Goal: Use online tool/utility: Utilize a website feature to perform a specific function

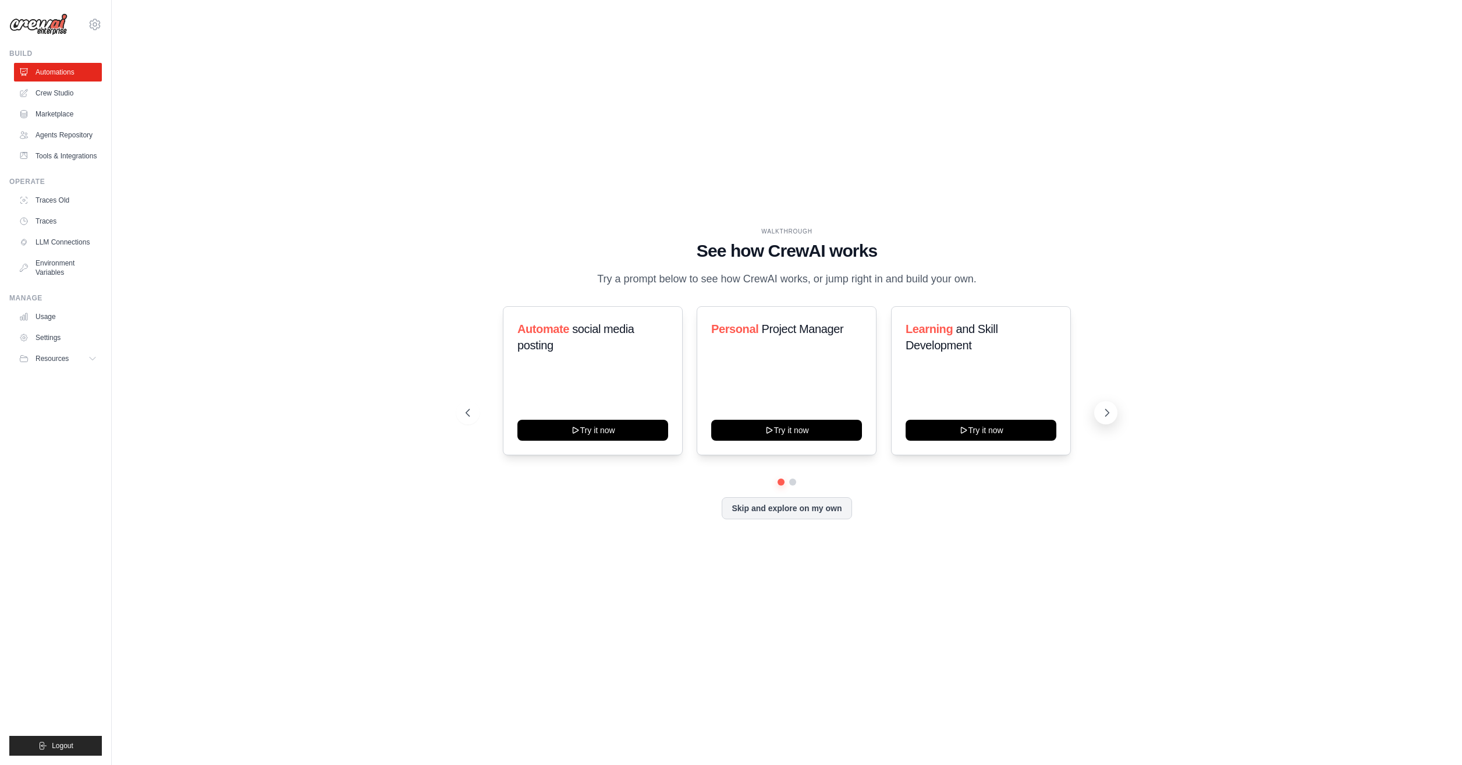
click at [1102, 418] on icon at bounding box center [1107, 413] width 12 height 12
click at [470, 418] on icon at bounding box center [467, 413] width 12 height 12
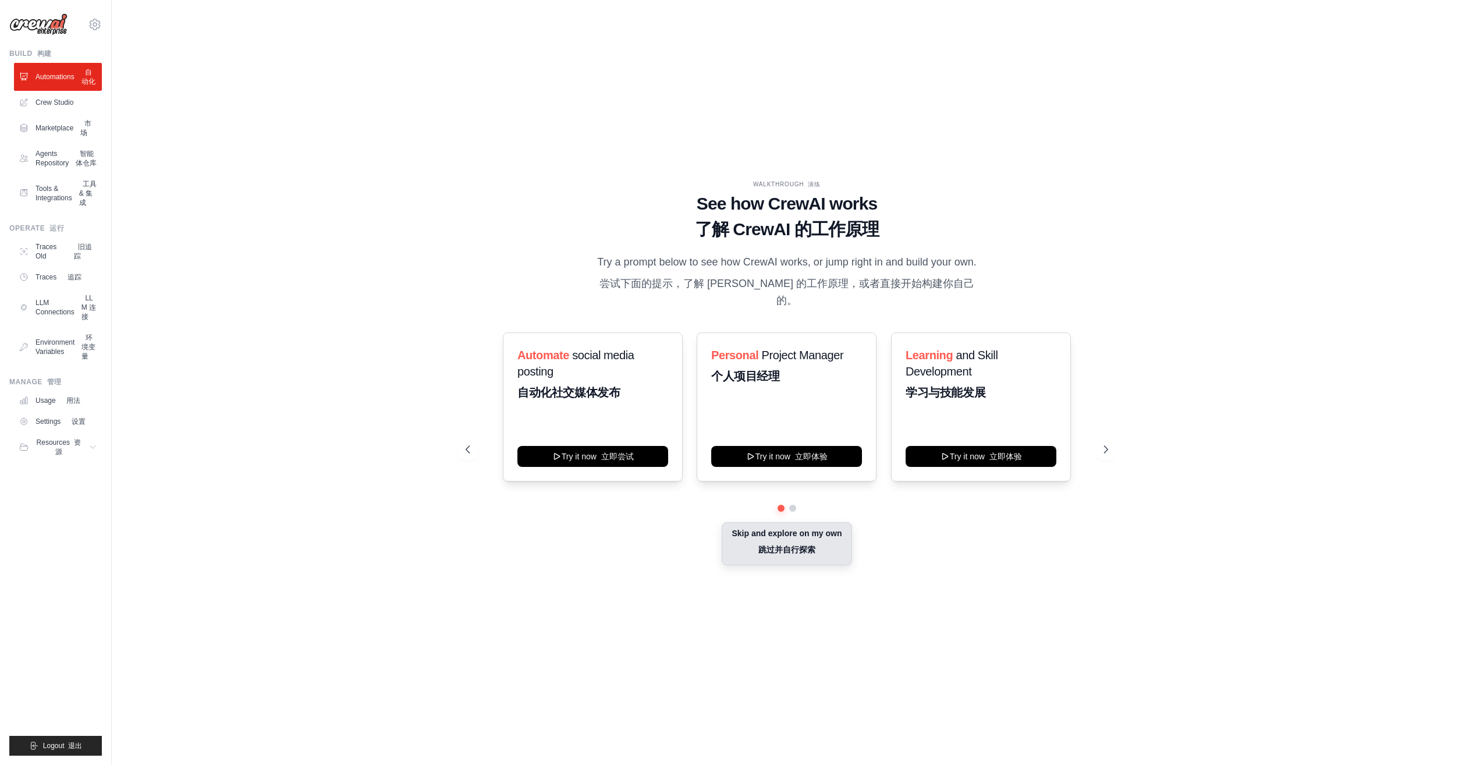
click at [792, 558] on button "Skip and explore on my own 跳过并自行探索" at bounding box center [787, 543] width 130 height 43
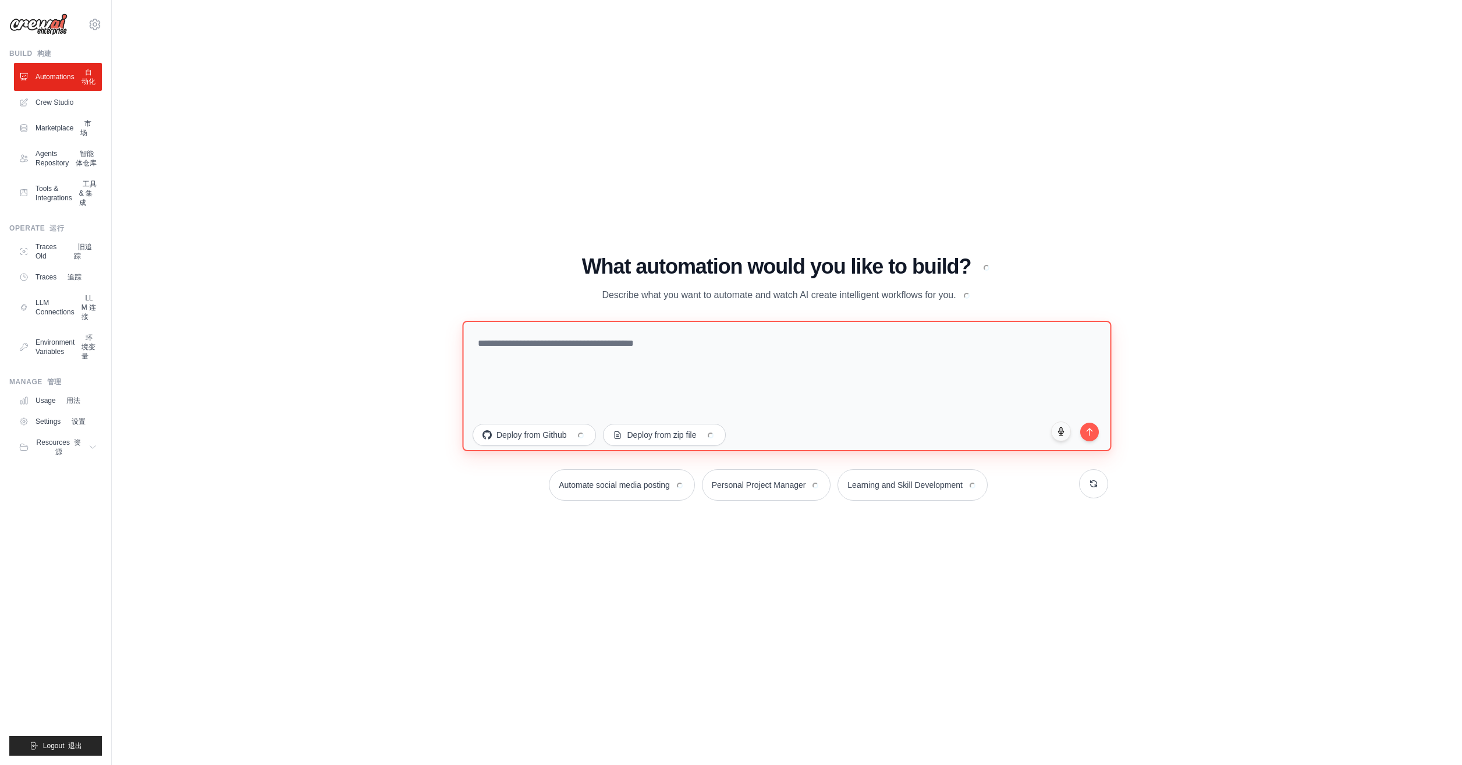
click at [602, 354] on textarea at bounding box center [786, 386] width 649 height 130
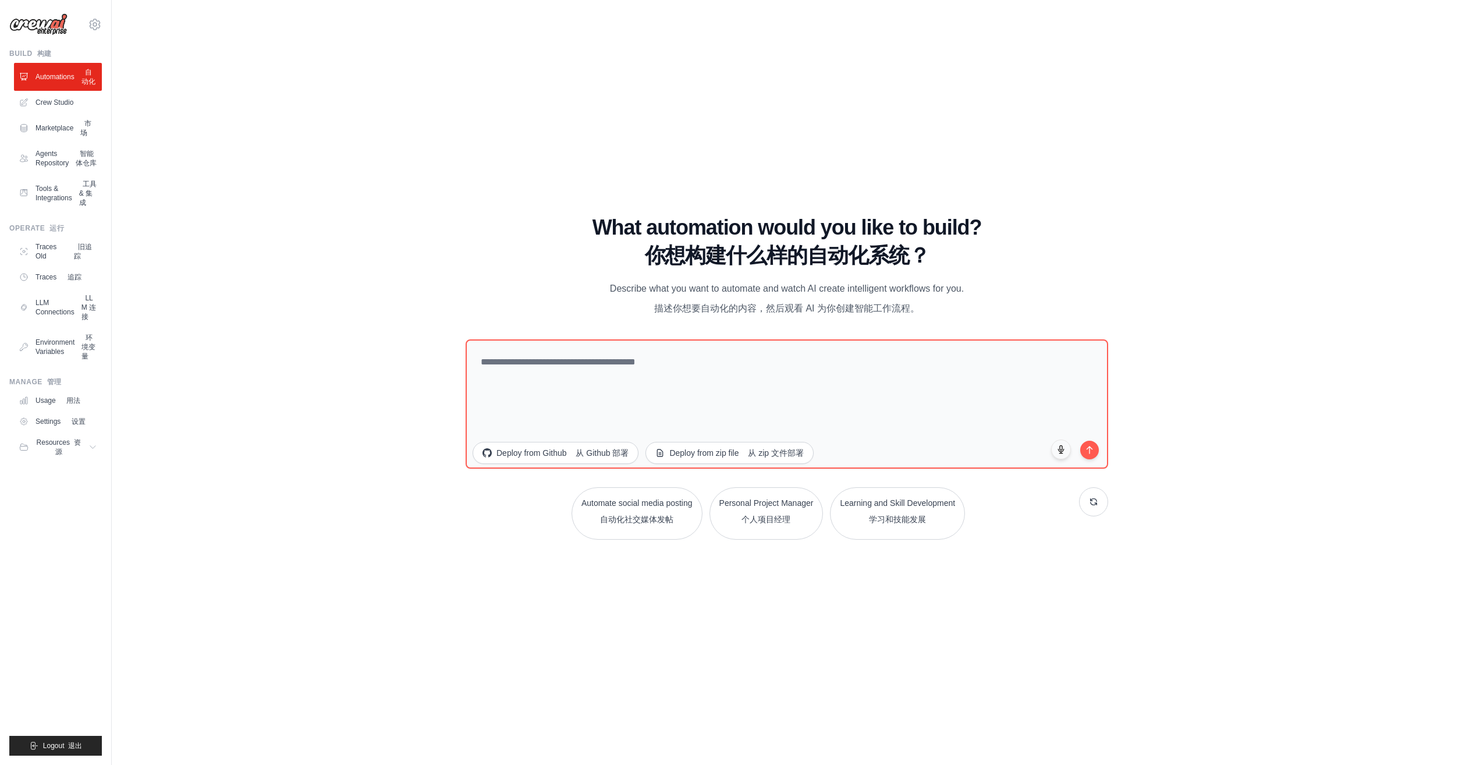
click at [325, 373] on div "WALKTHROUGH 演练 See how [PERSON_NAME] works 了解 [PERSON_NAME] 的工作原理 Try a prompt …" at bounding box center [786, 383] width 1313 height 742
drag, startPoint x: 560, startPoint y: 366, endPoint x: 585, endPoint y: 362, distance: 25.3
click at [560, 366] on textarea at bounding box center [786, 404] width 649 height 130
paste textarea "**********"
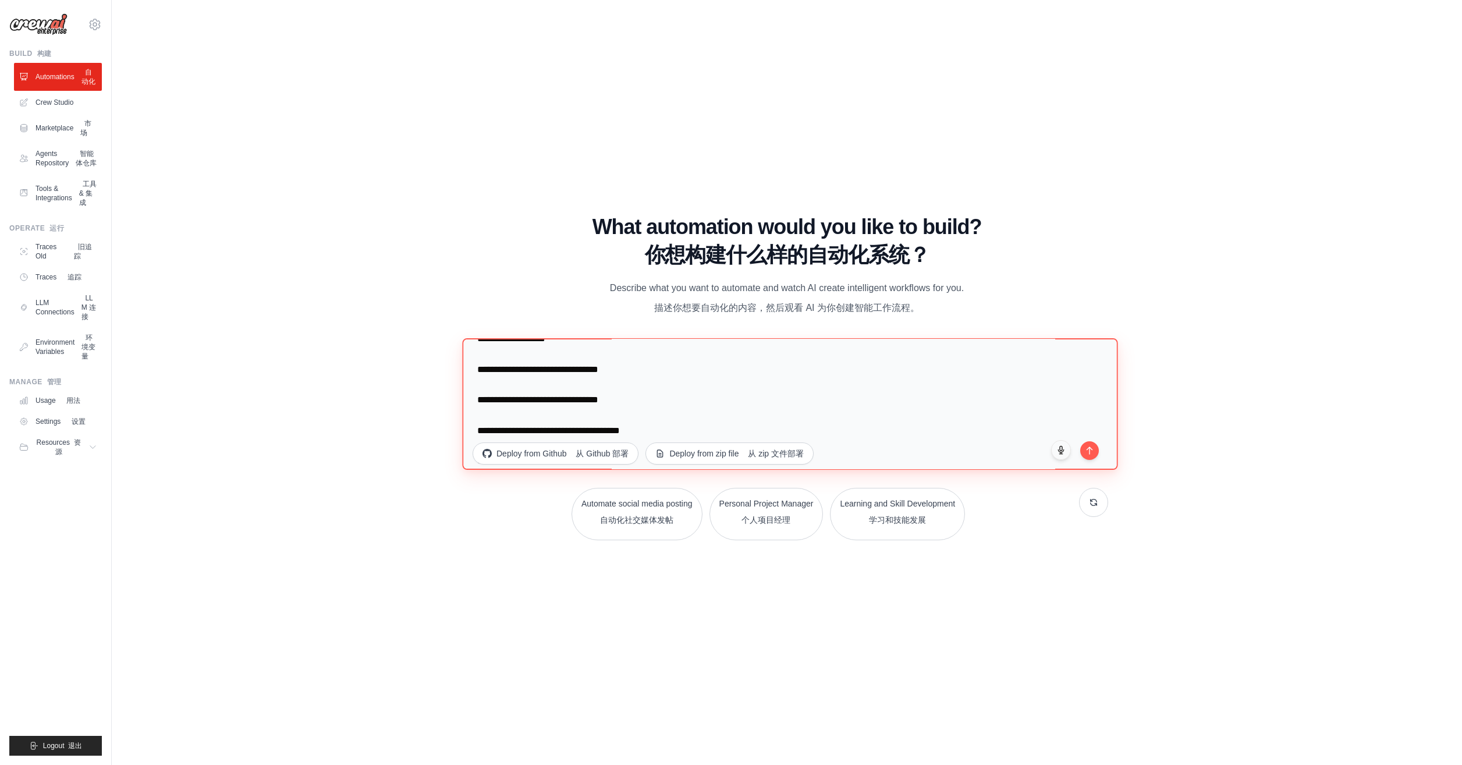
scroll to position [250, 0]
click at [1095, 455] on div "**********" at bounding box center [787, 406] width 643 height 135
type textarea "**********"
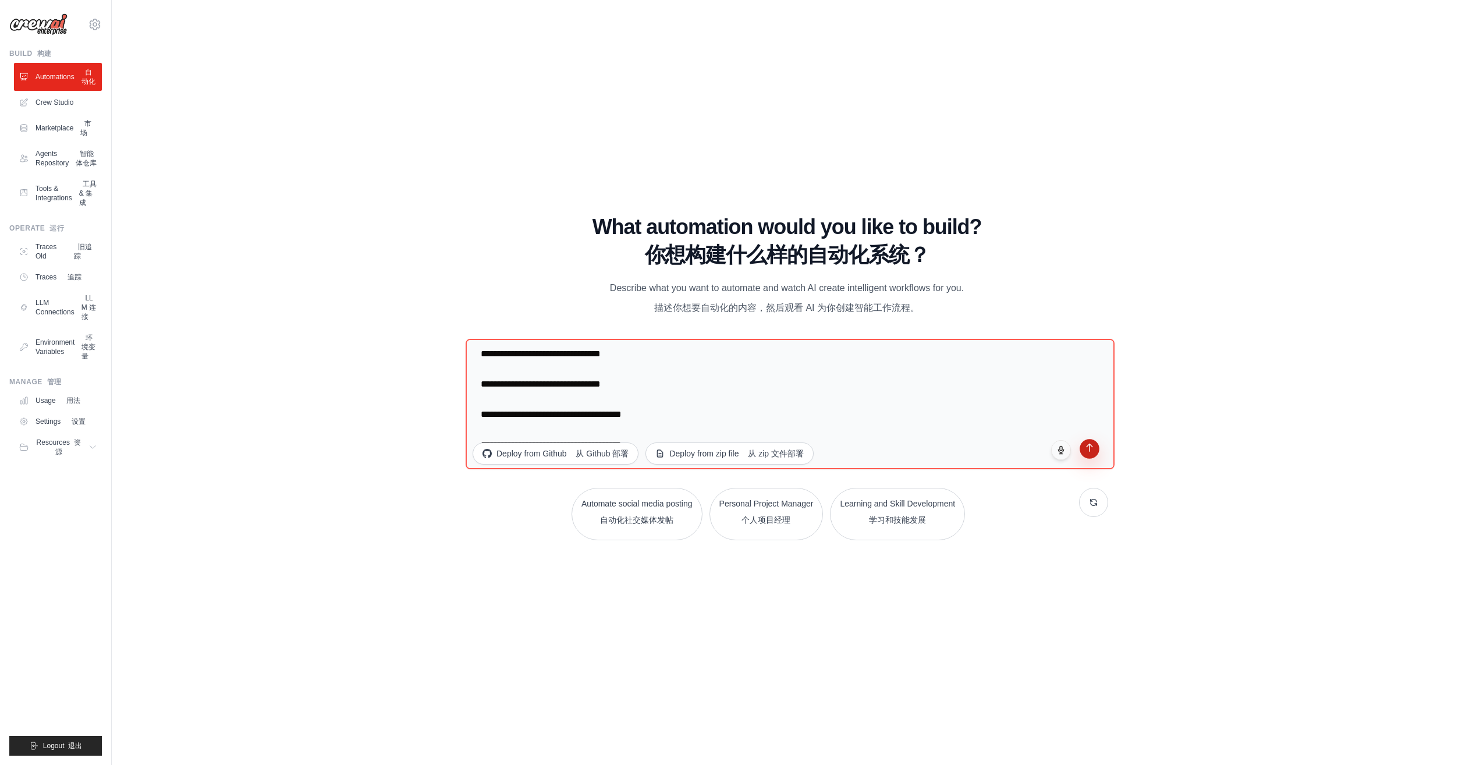
click at [1090, 450] on icon "submit" at bounding box center [1090, 448] width 10 height 10
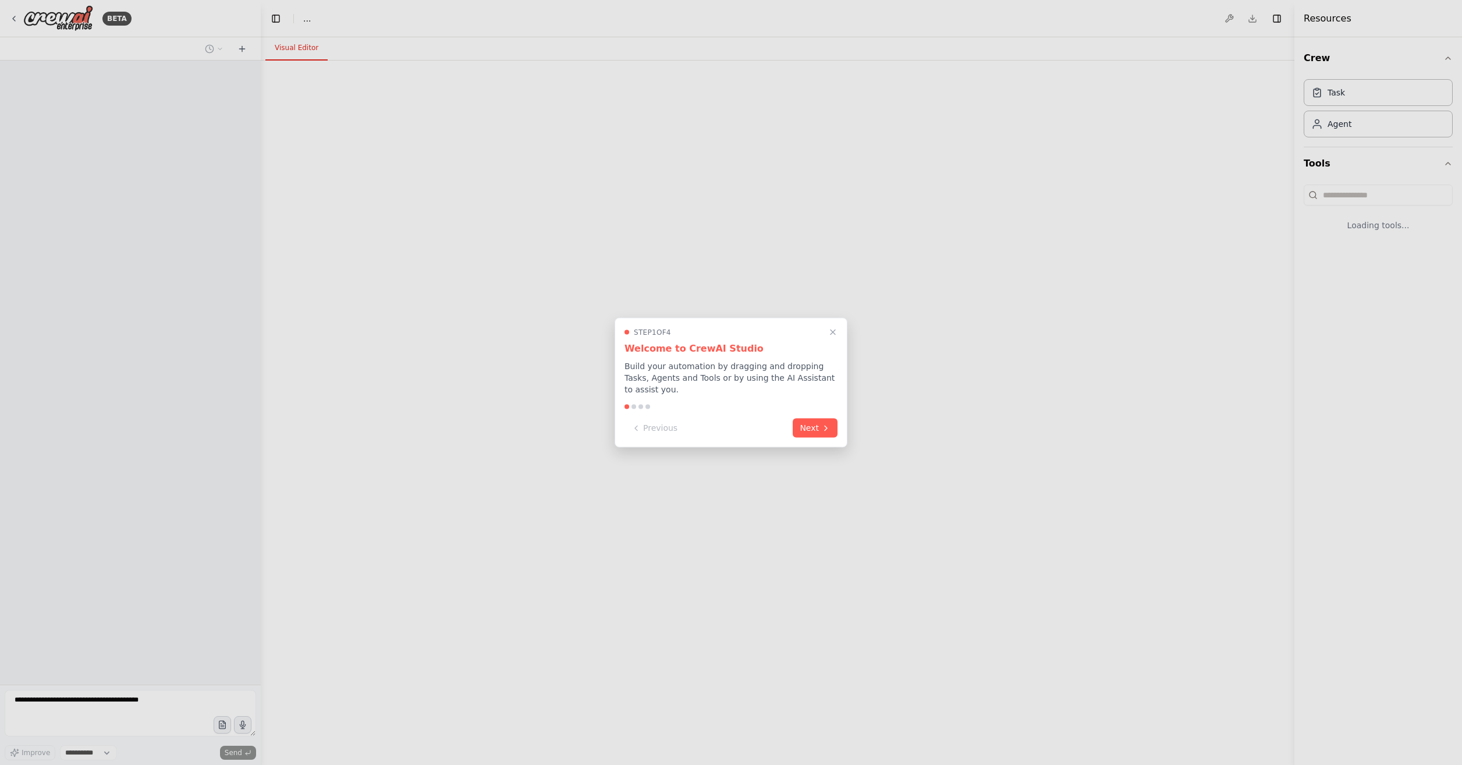
select select "****"
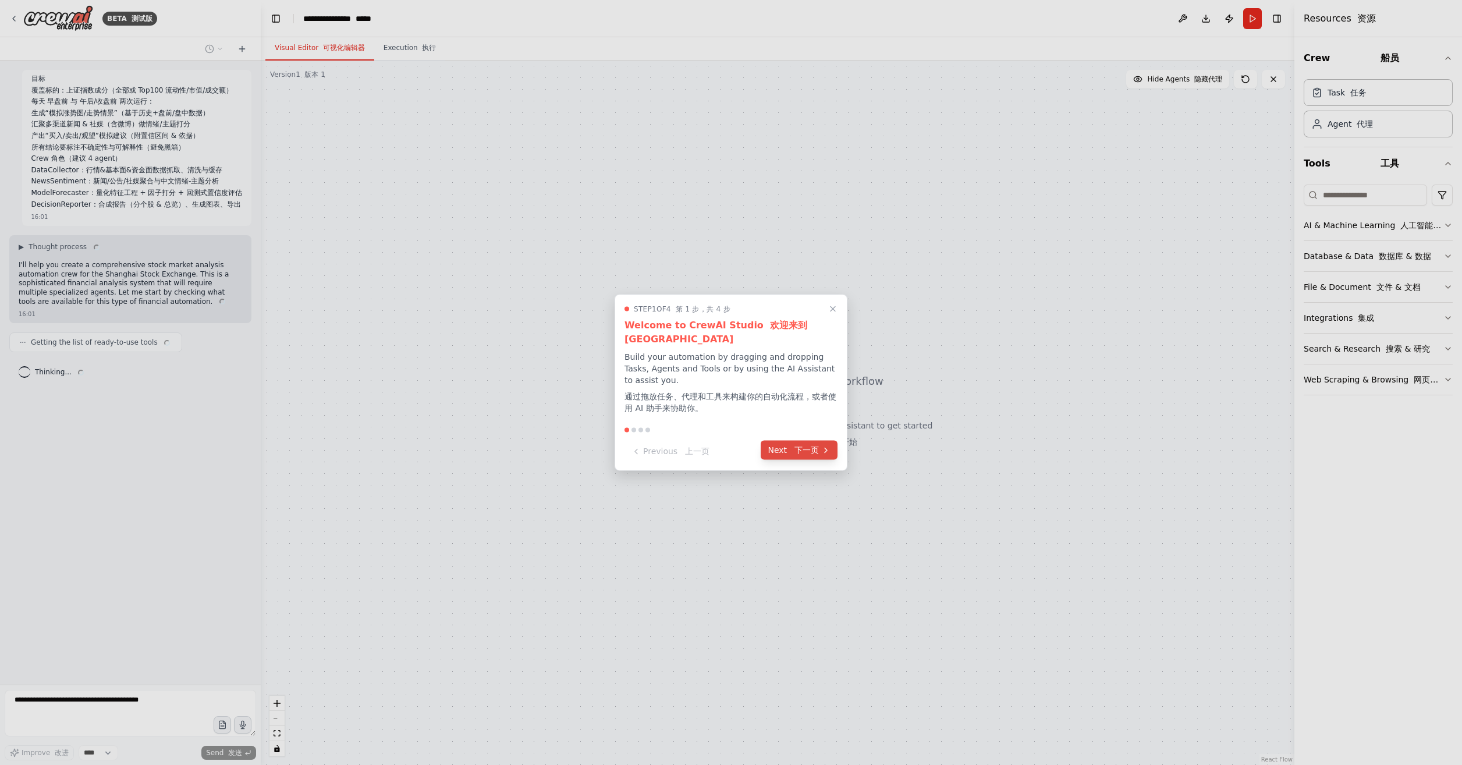
click at [795, 450] on font "下一页" at bounding box center [806, 449] width 24 height 9
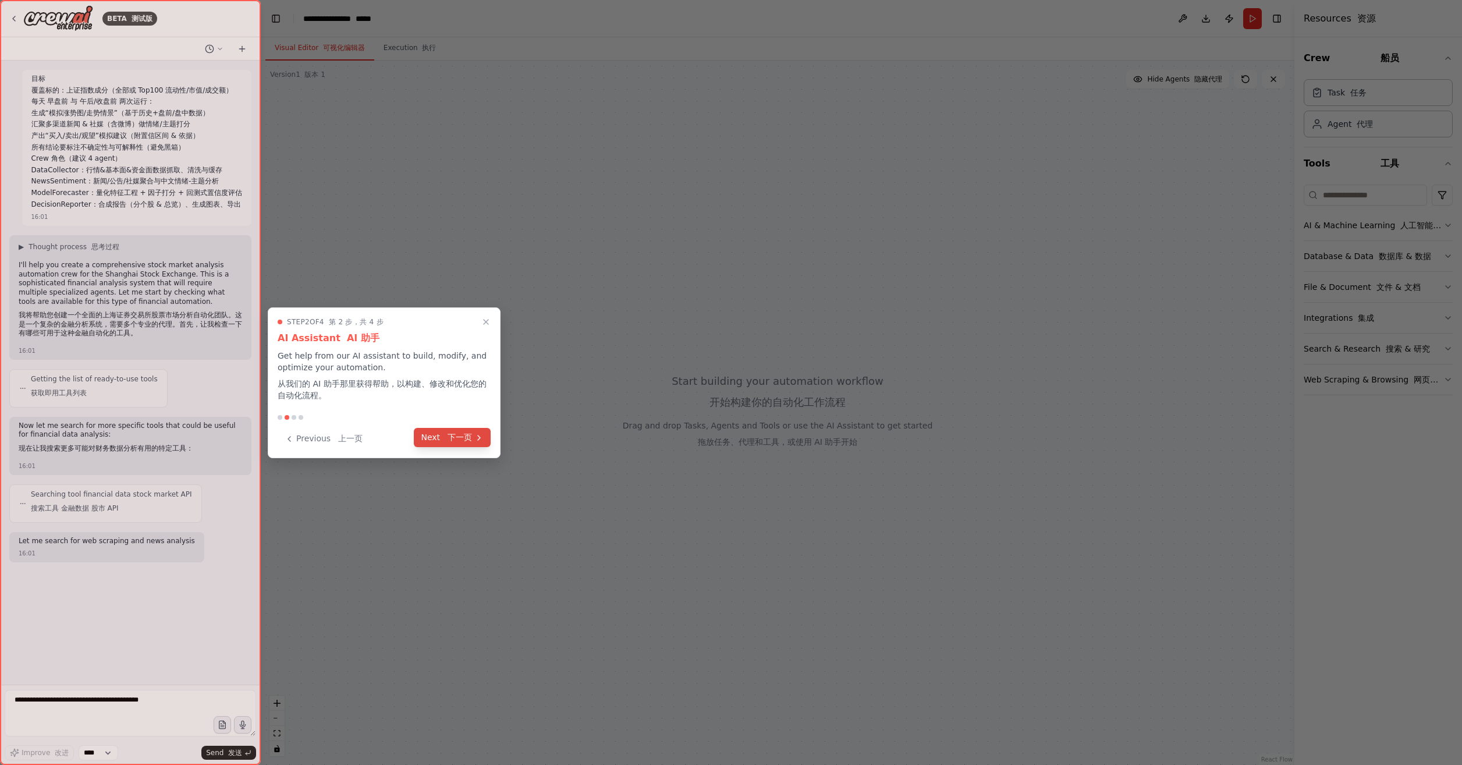
click at [470, 439] on font "下一页" at bounding box center [460, 436] width 24 height 9
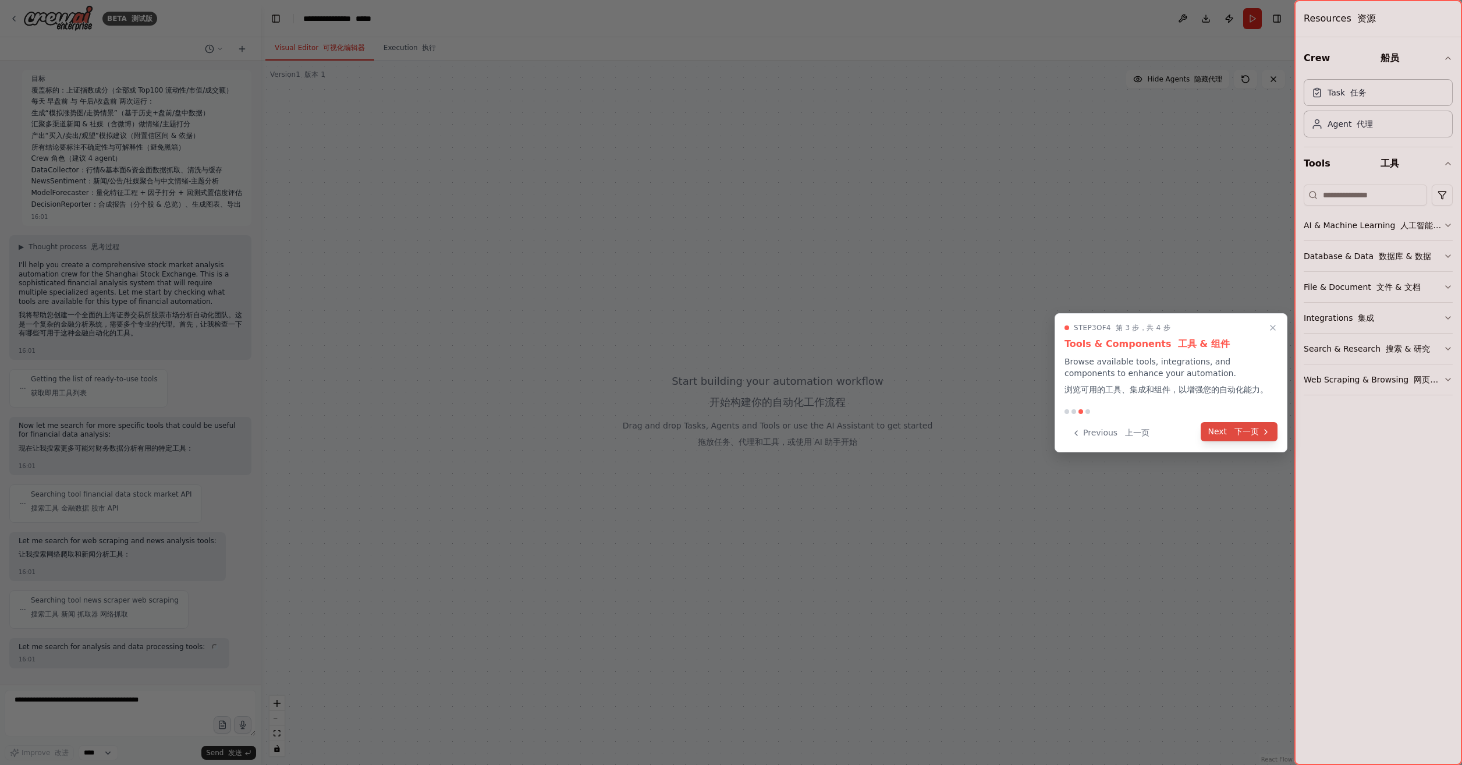
scroll to position [50, 0]
click at [1250, 430] on font "下一页" at bounding box center [1246, 432] width 24 height 9
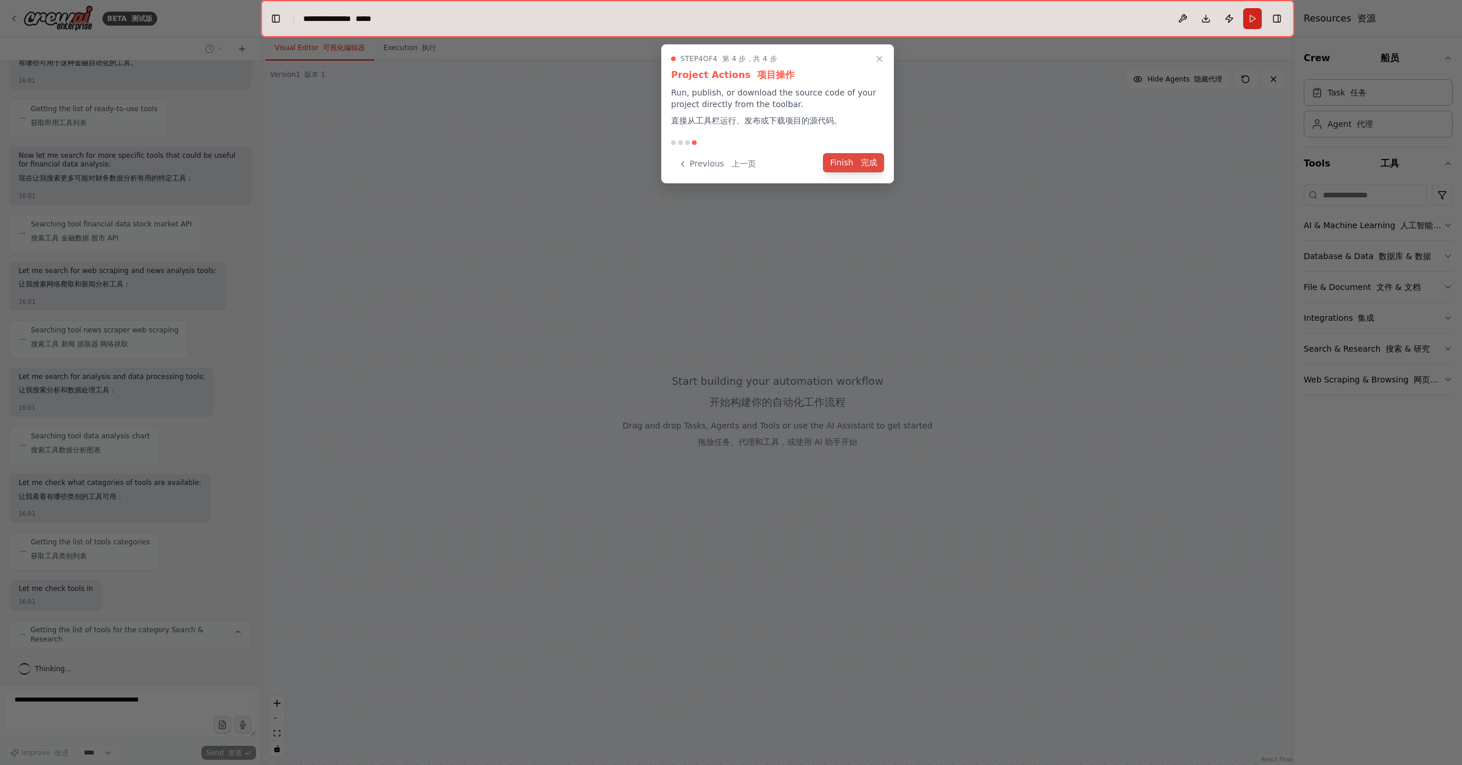
scroll to position [279, 0]
click at [861, 163] on font "完成" at bounding box center [869, 162] width 16 height 9
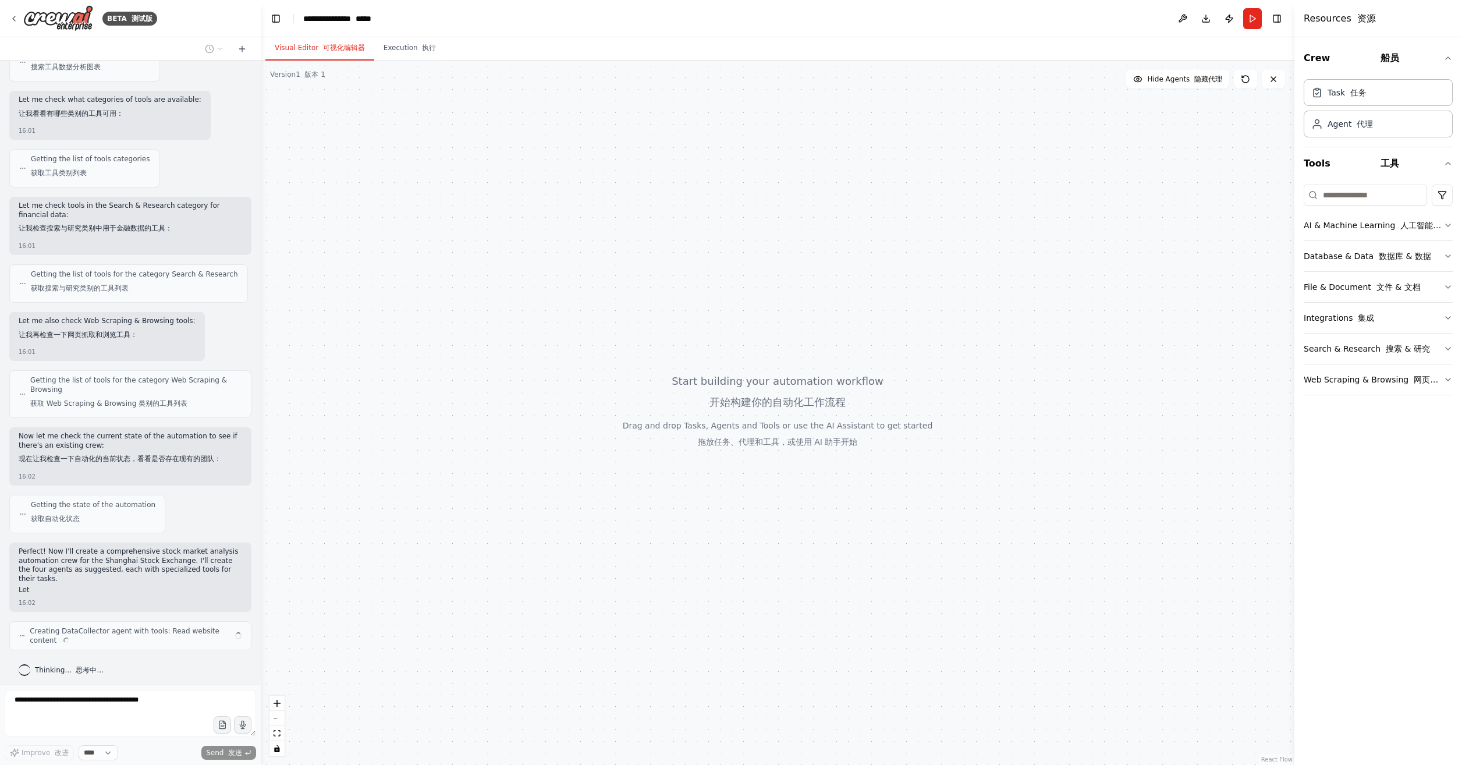
scroll to position [654, 0]
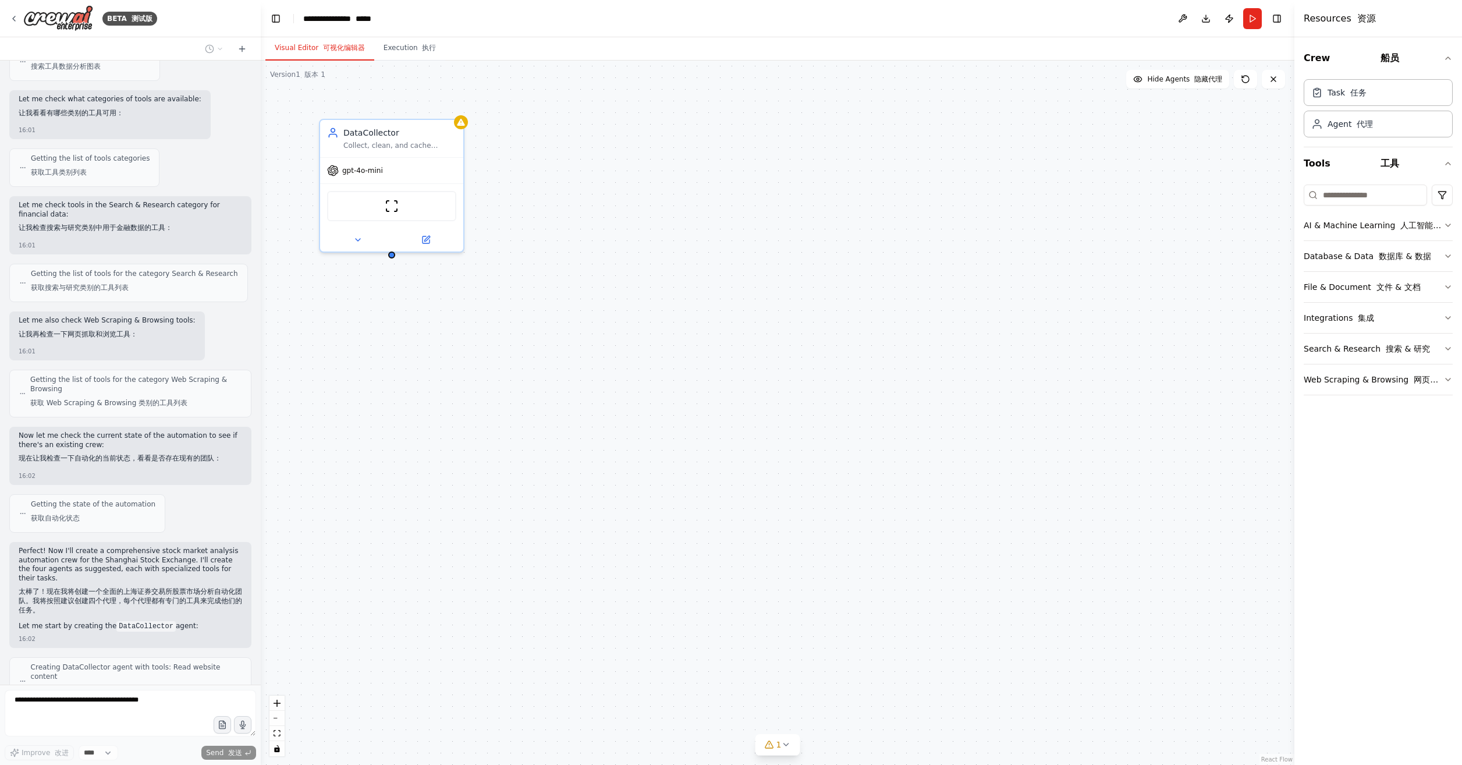
click at [112, 762] on form "Improve 改进 **** Send 发送" at bounding box center [130, 724] width 261 height 80
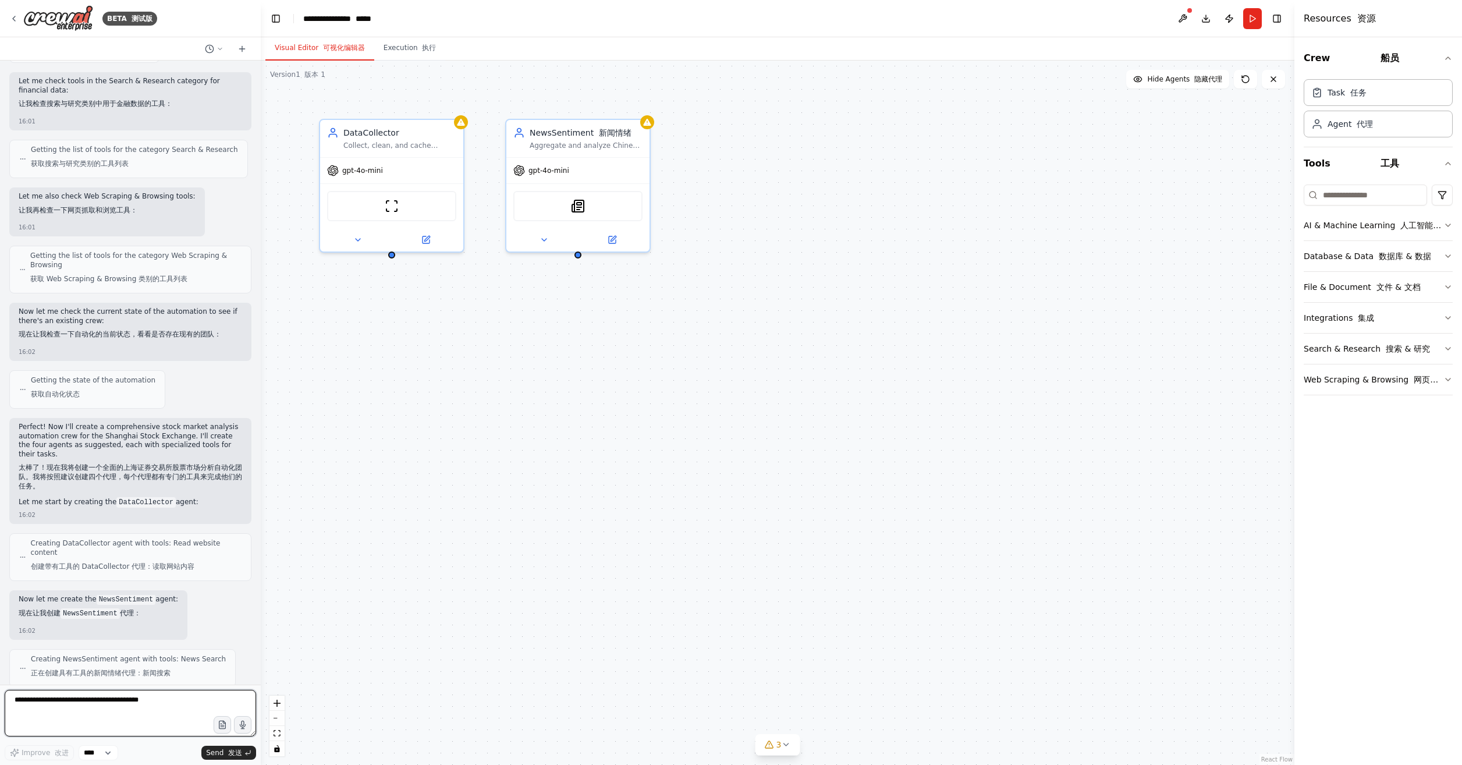
scroll to position [893, 0]
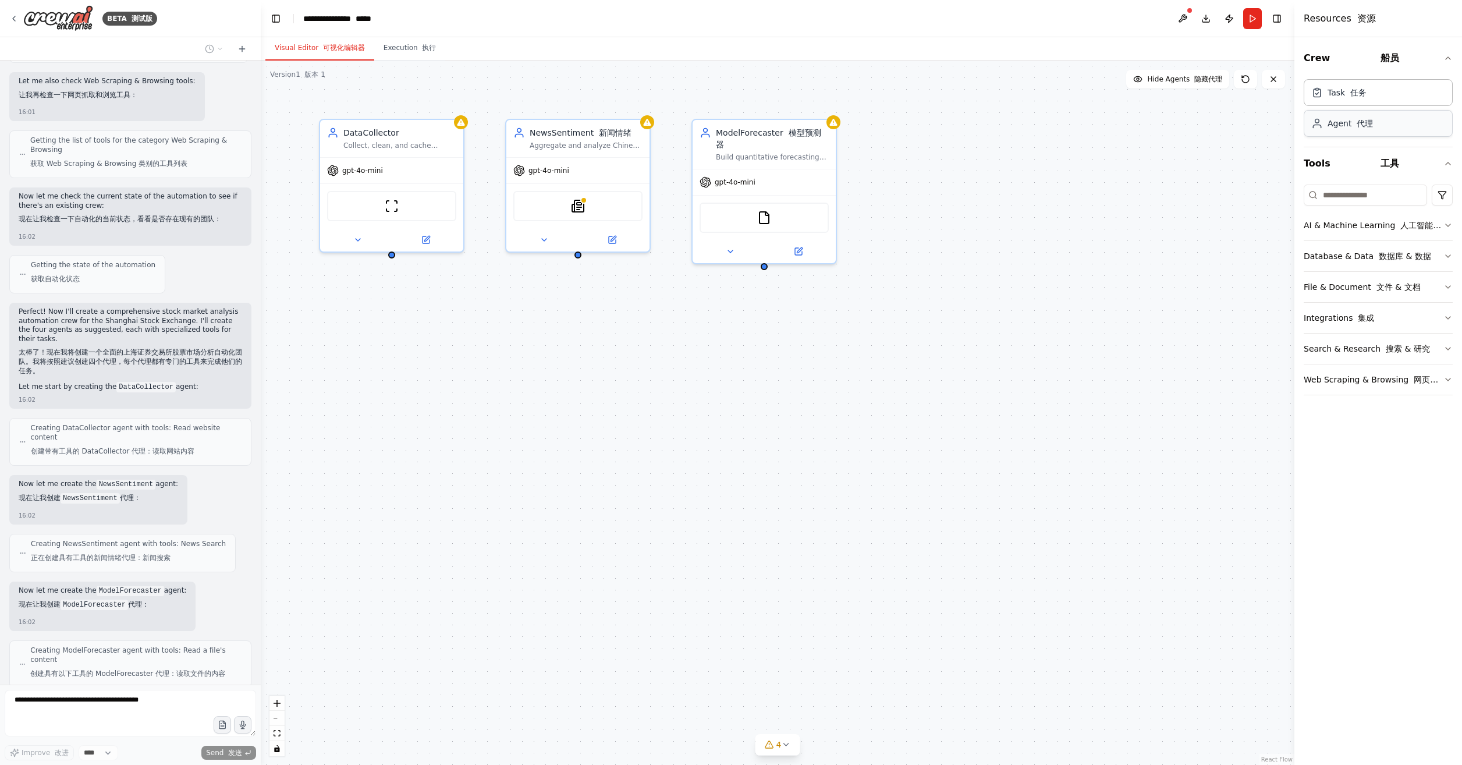
click at [1364, 129] on div "Agent 代理" at bounding box center [1378, 123] width 149 height 27
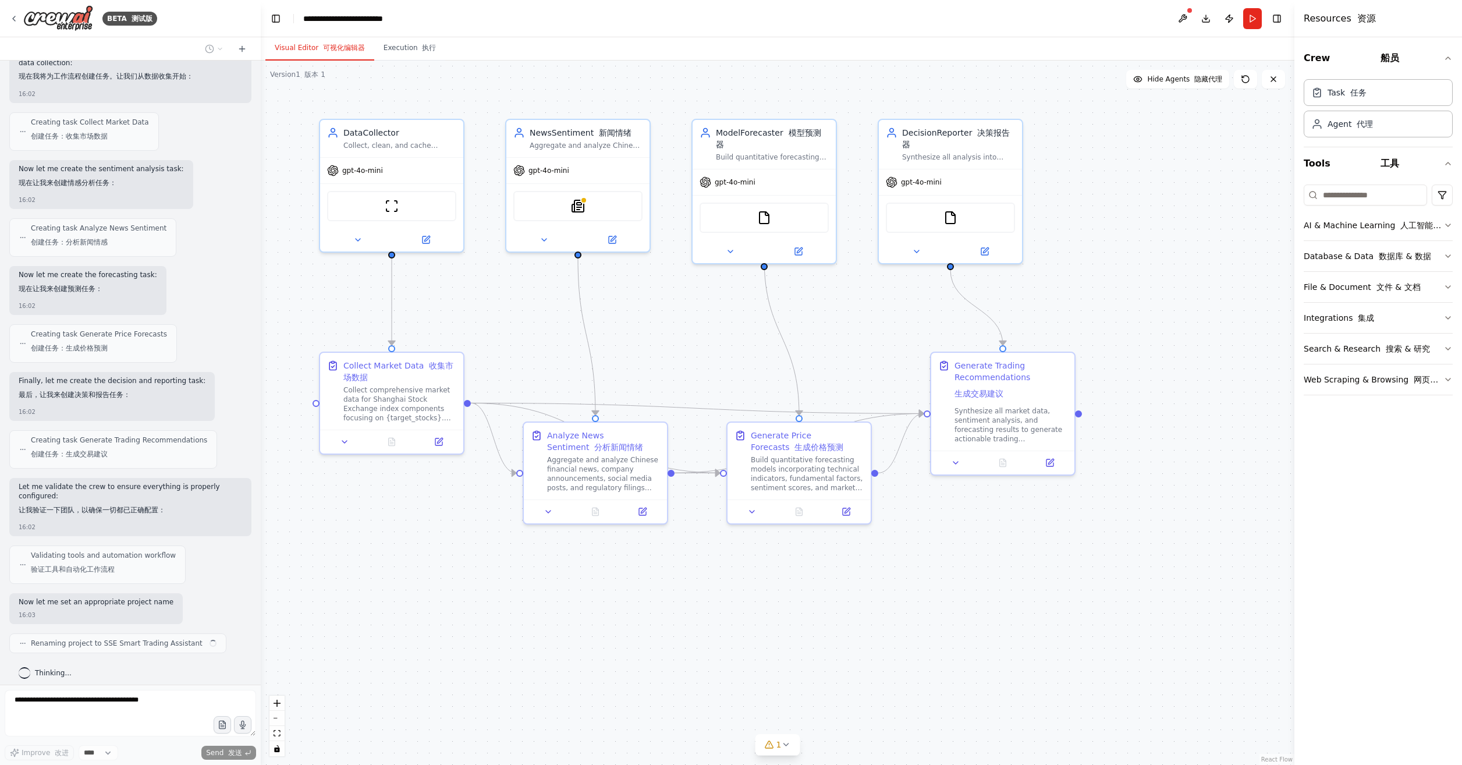
scroll to position [1670, 0]
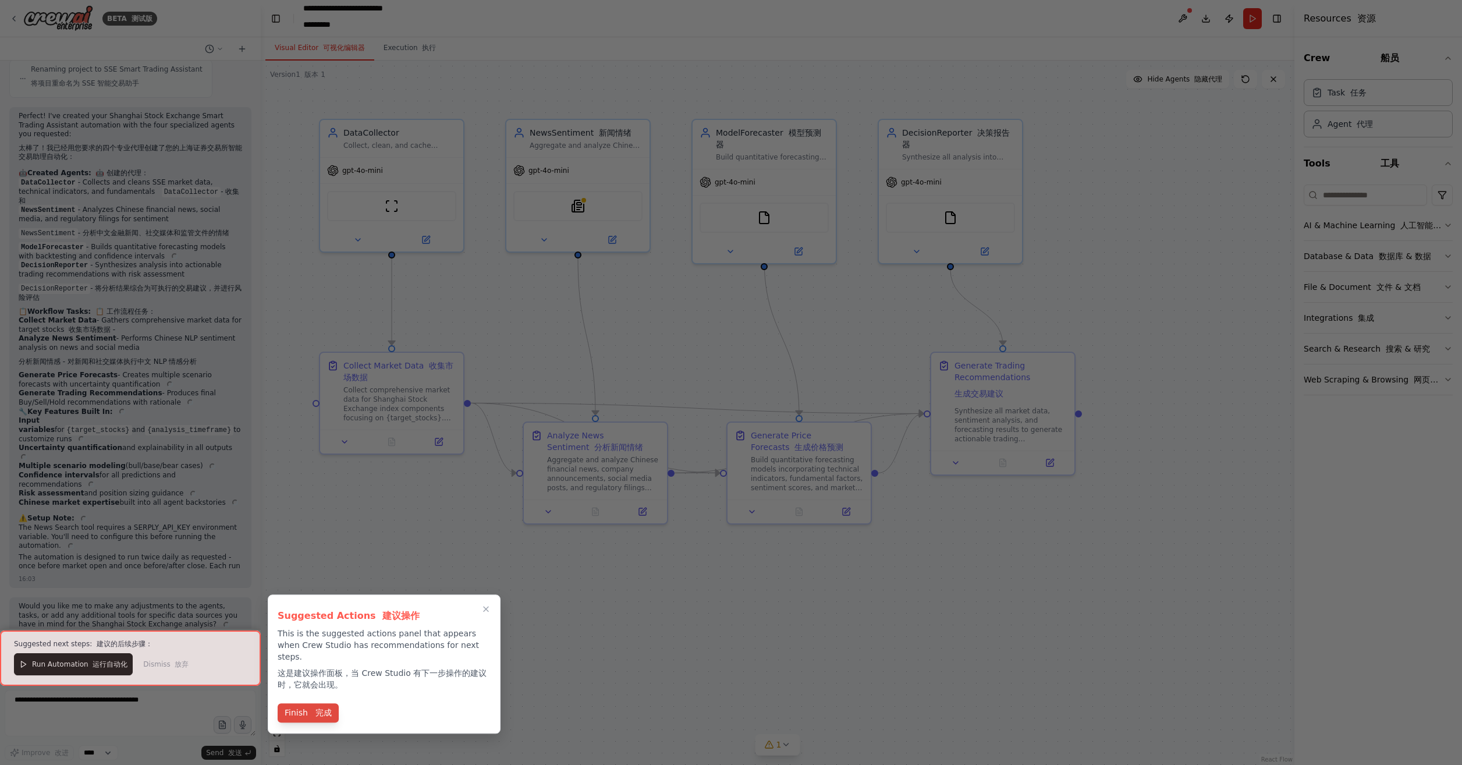
click at [300, 707] on button "Finish 完成" at bounding box center [308, 712] width 61 height 19
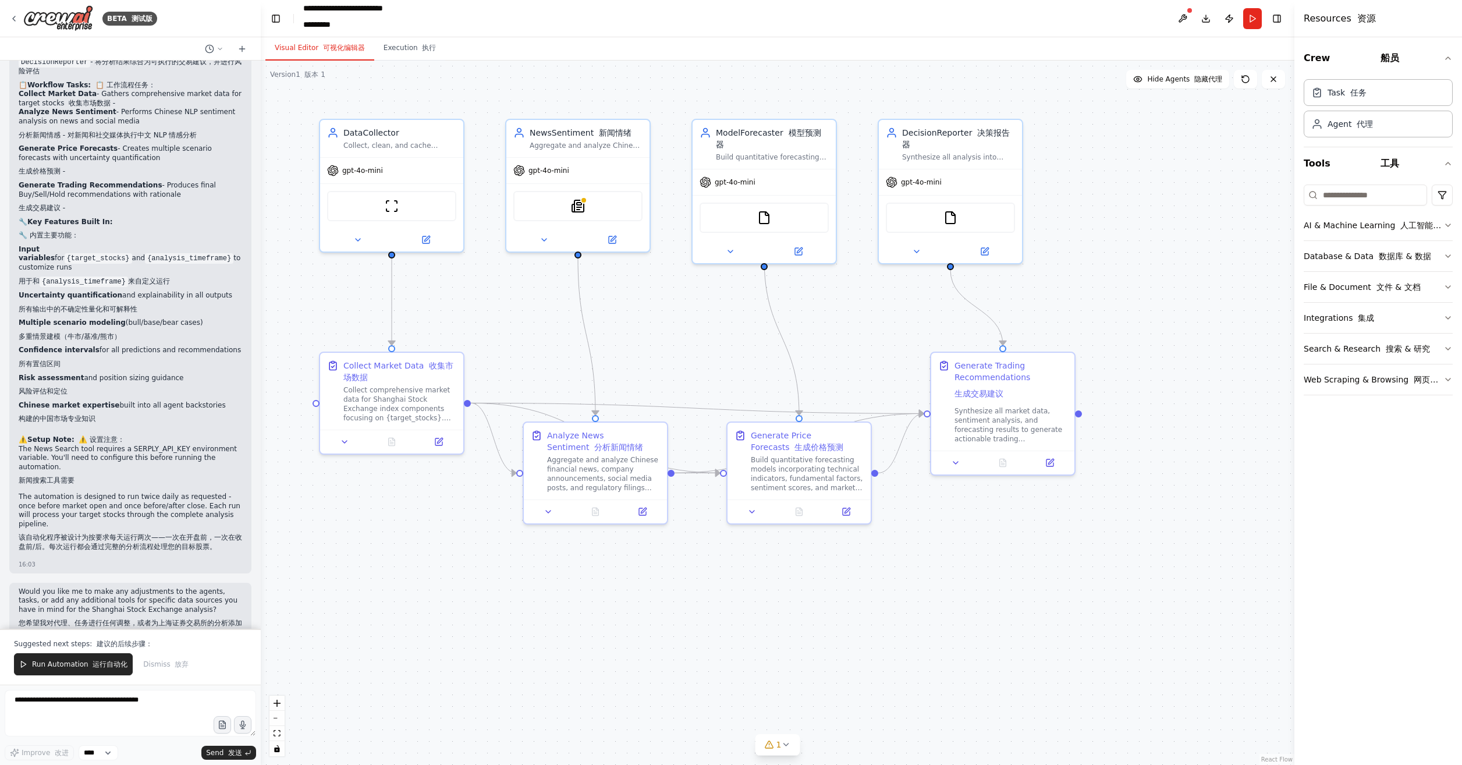
scroll to position [2529, 0]
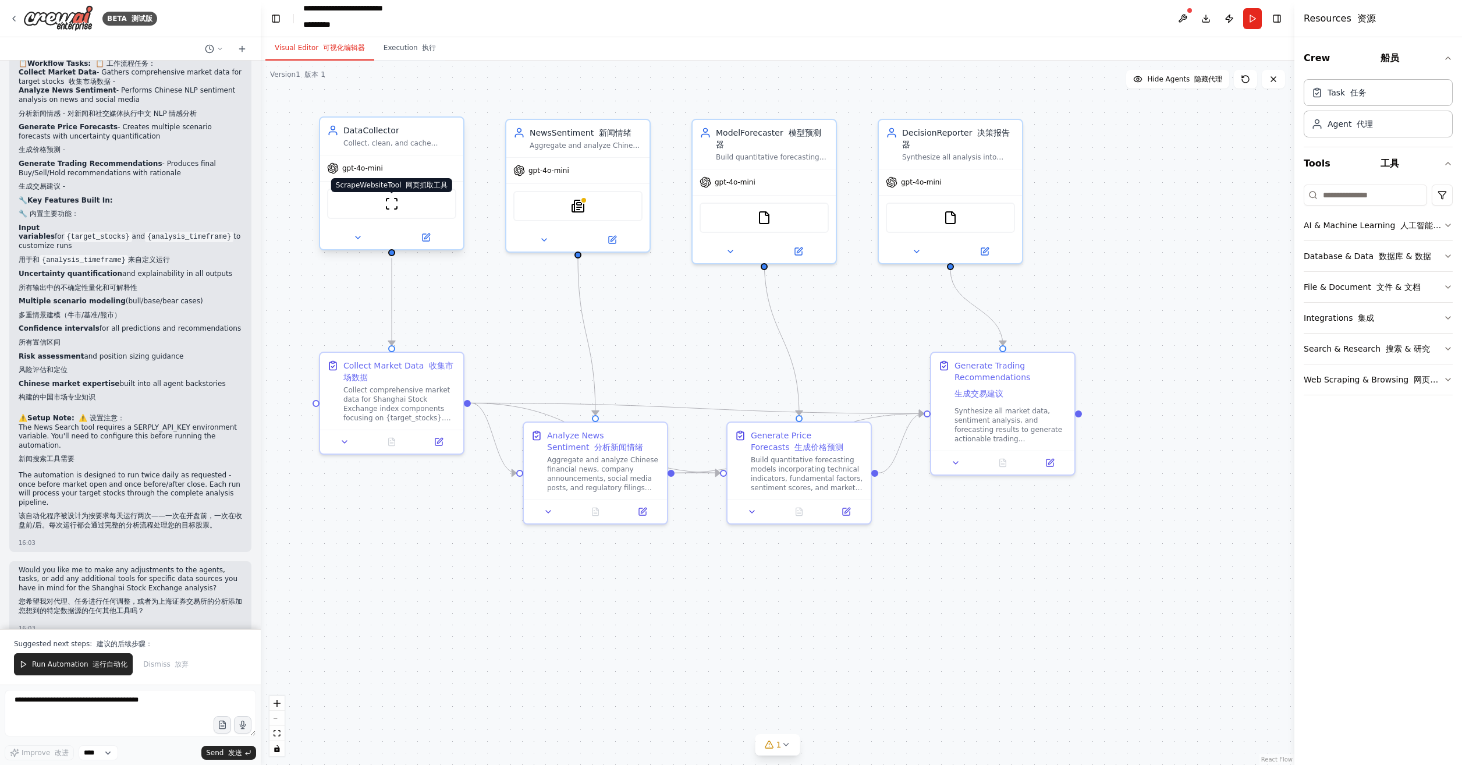
click at [389, 204] on img at bounding box center [392, 204] width 14 height 14
